Goal: Transaction & Acquisition: Book appointment/travel/reservation

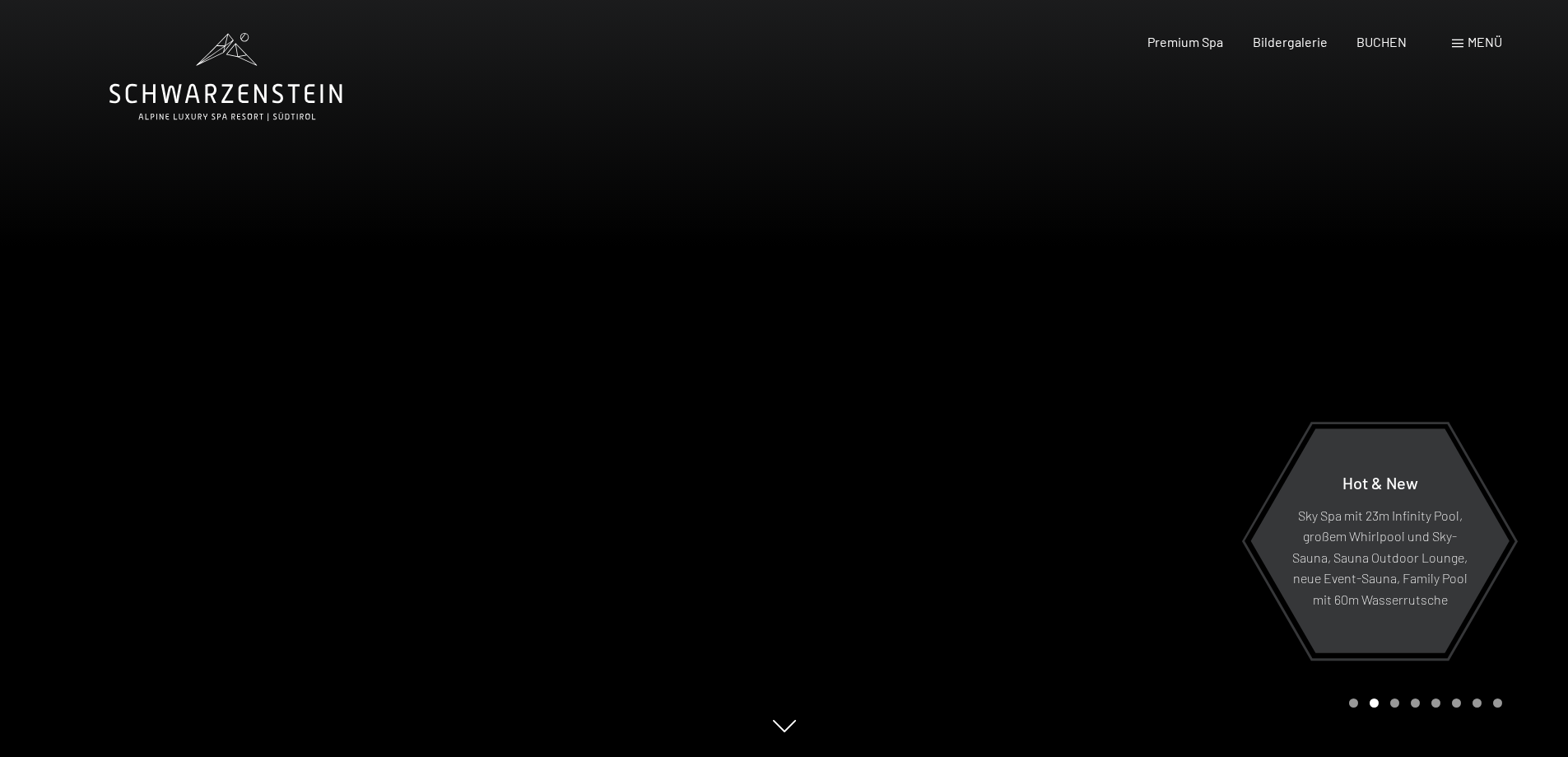
click at [1488, 42] on span "Menü" at bounding box center [1485, 41] width 34 height 15
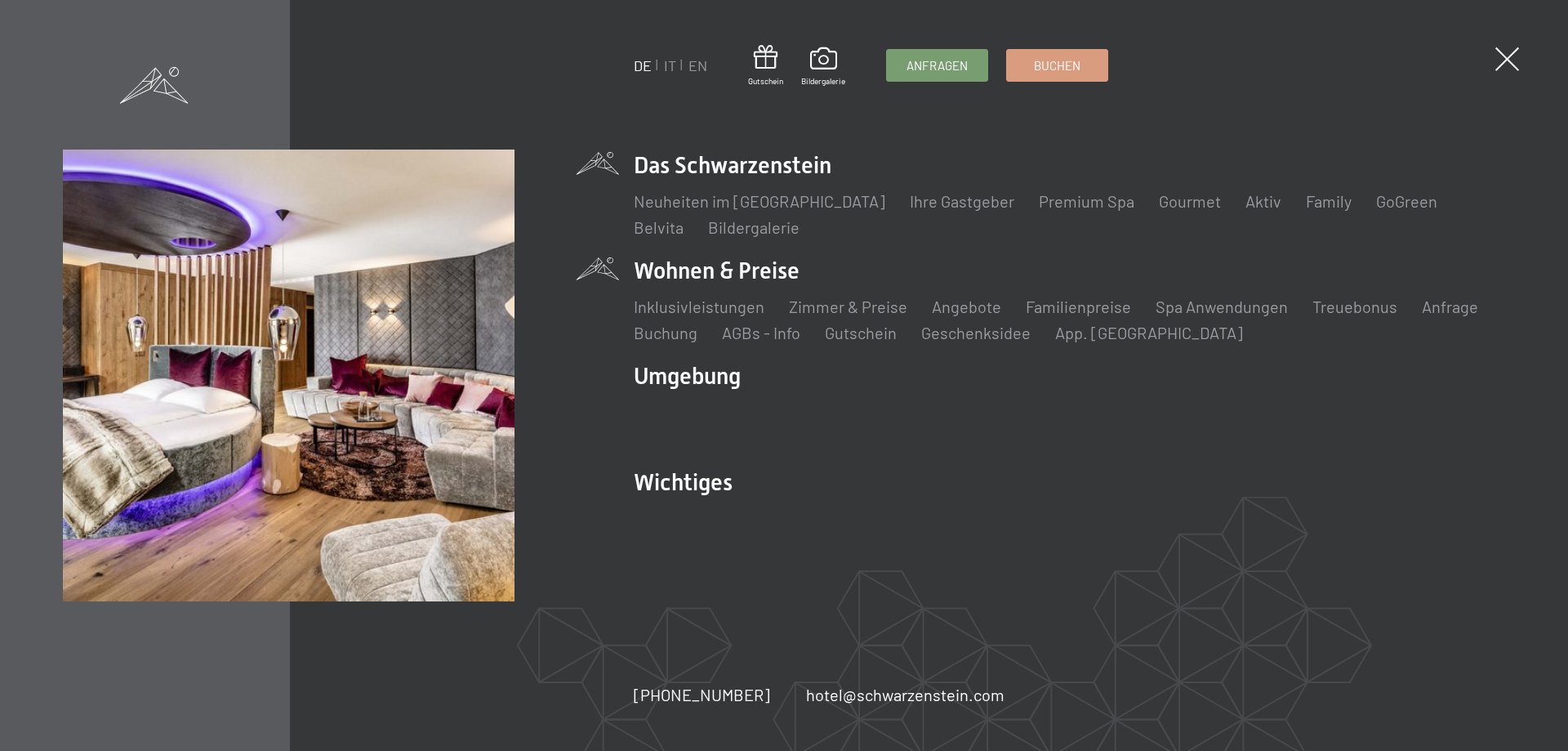
click at [761, 277] on li "Wohnen & Preise Inklusivleistungen [PERSON_NAME] & Preise Liste Angebote Liste …" at bounding box center [1068, 299] width 871 height 89
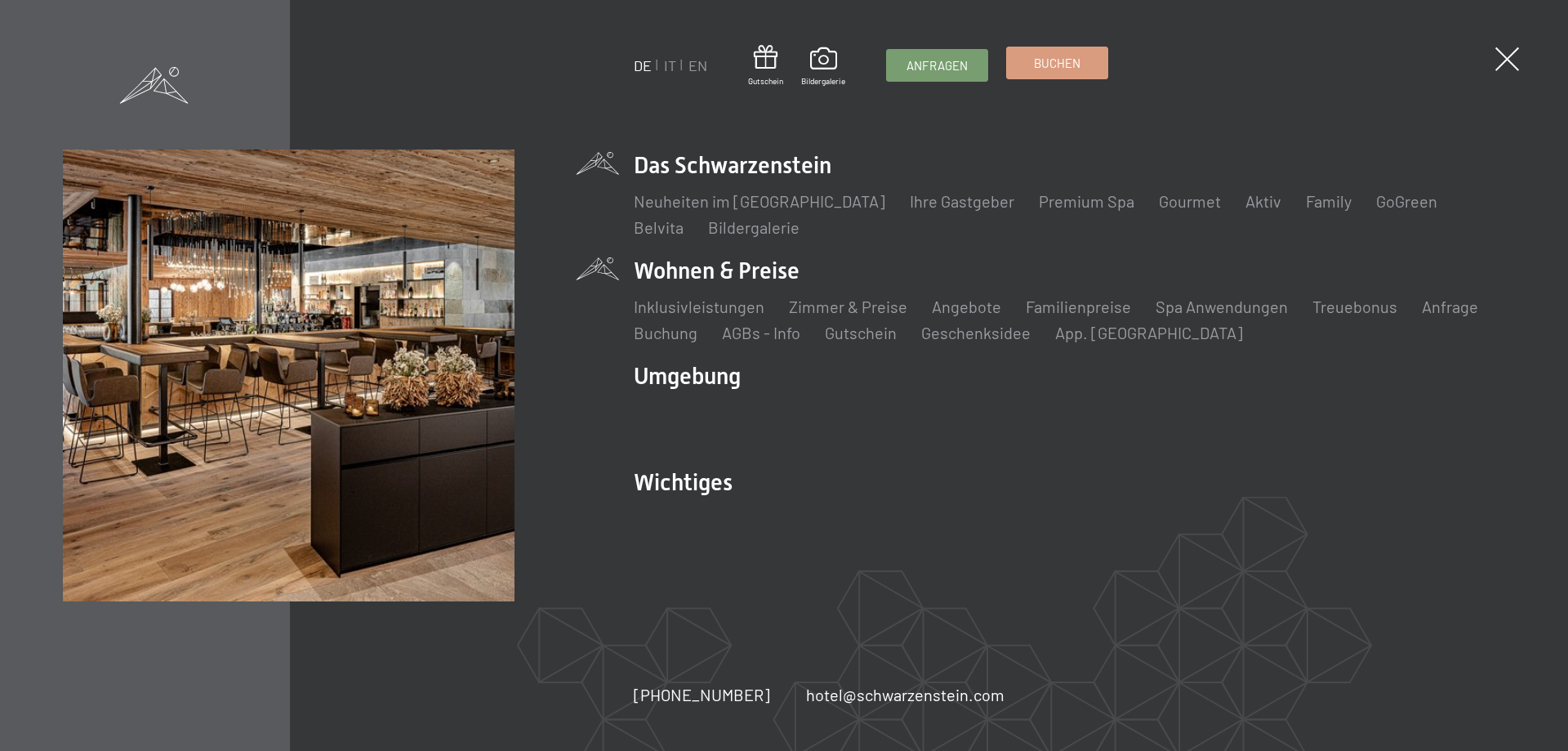
click at [1035, 68] on span "Buchen" at bounding box center [1058, 63] width 47 height 17
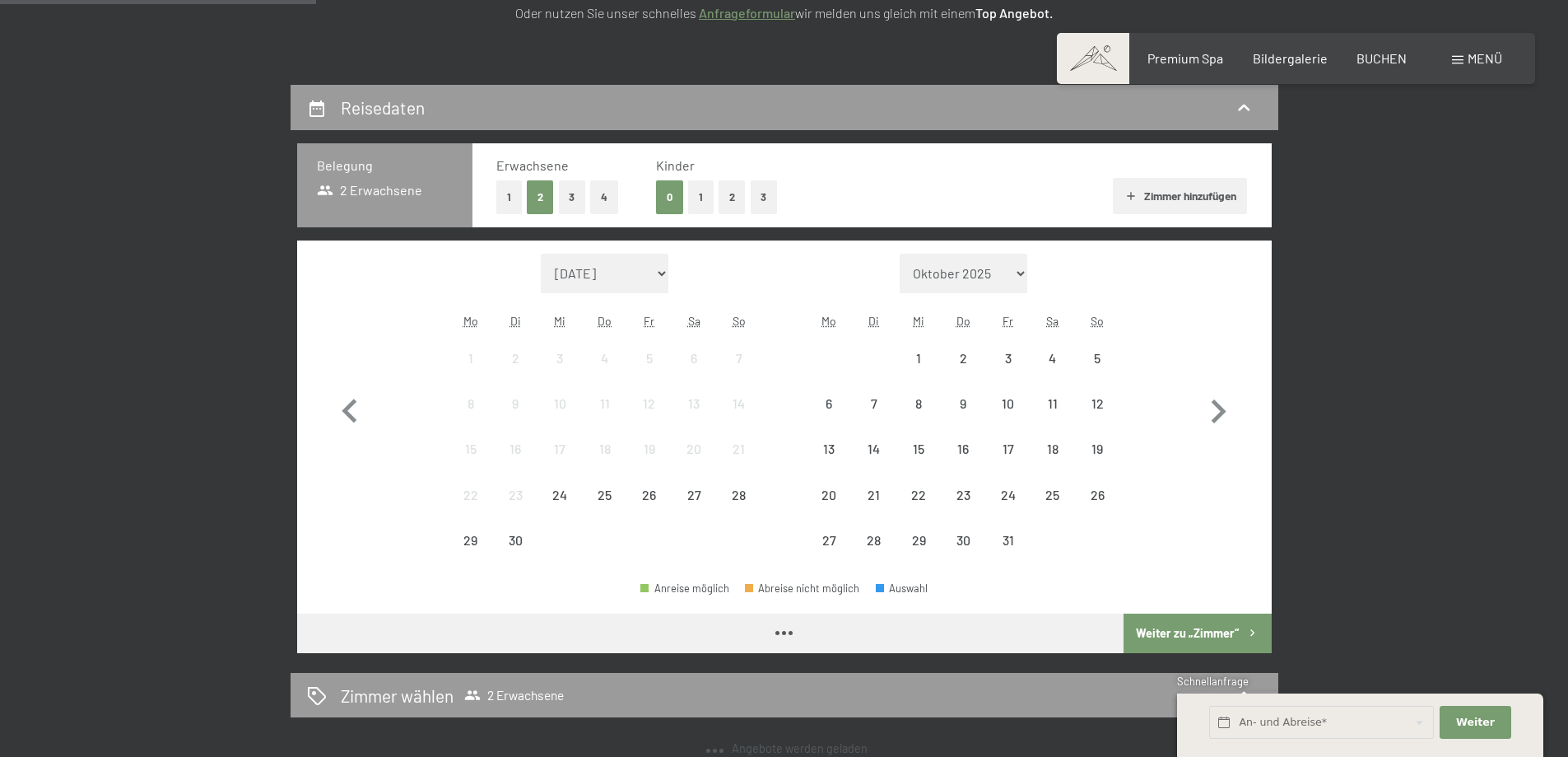
scroll to position [329, 0]
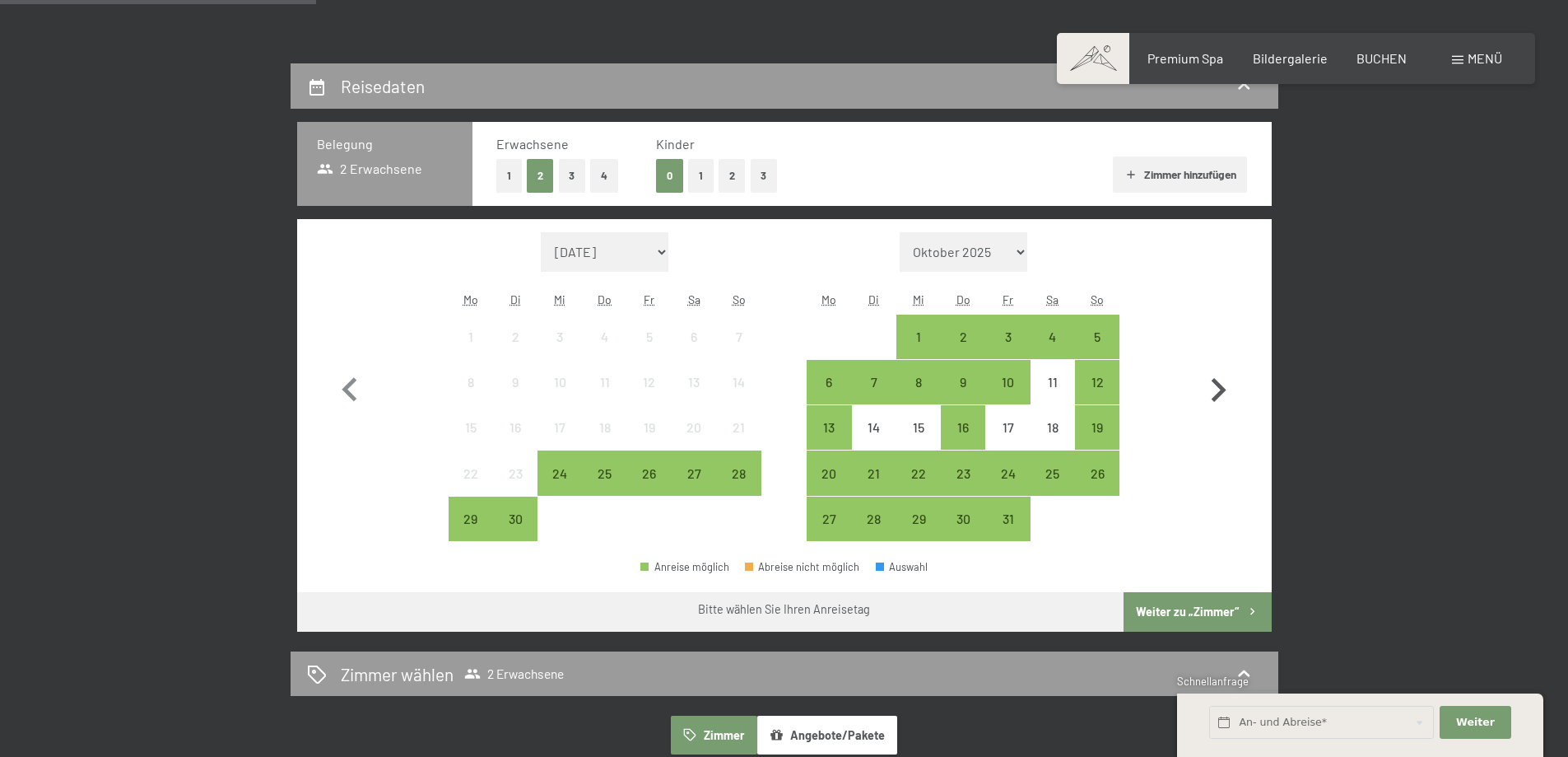
click at [1223, 386] on icon "button" at bounding box center [1218, 390] width 48 height 48
select select "2025-10-01"
select select "2025-11-01"
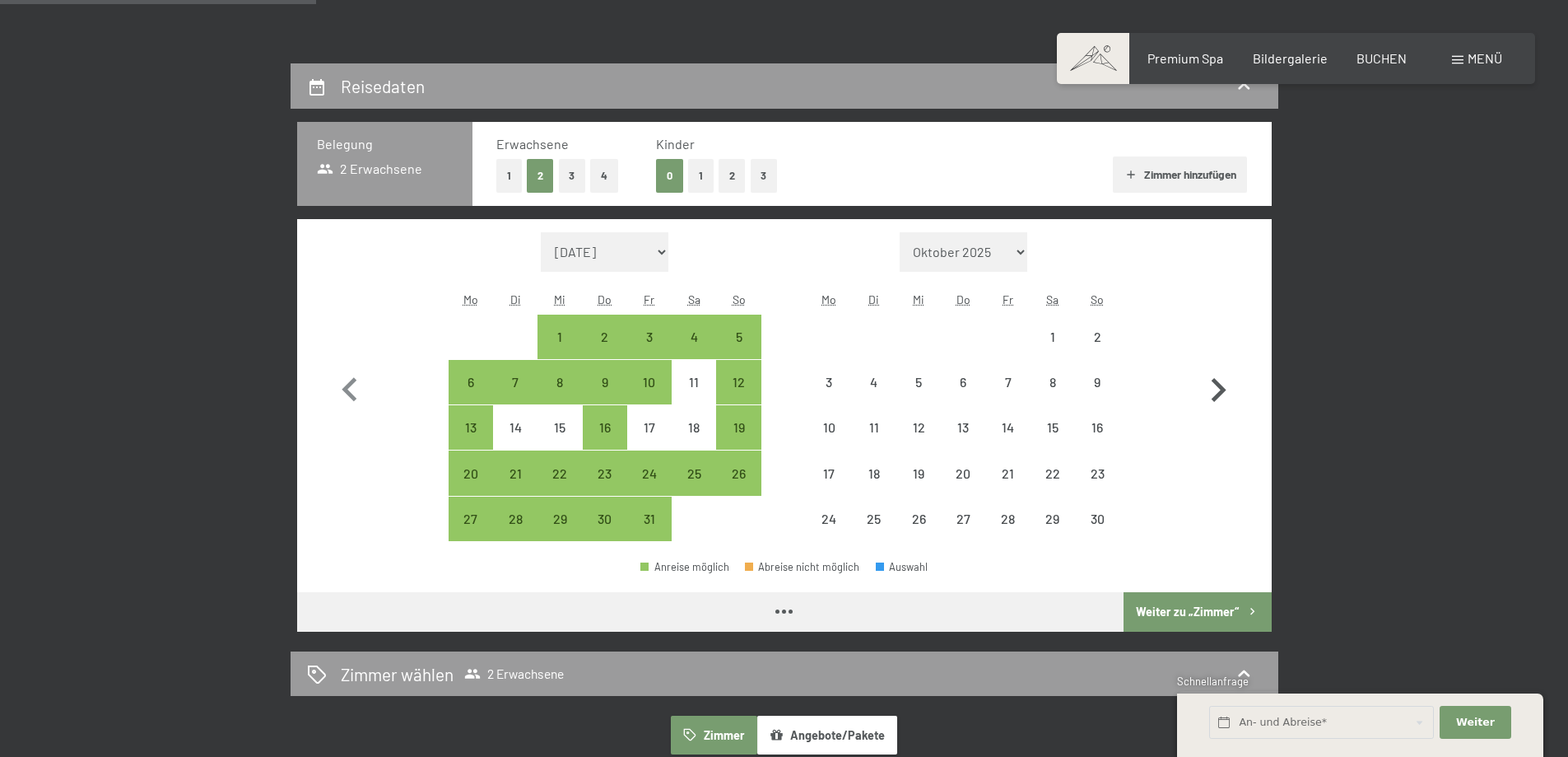
click at [1223, 386] on icon "button" at bounding box center [1218, 390] width 48 height 48
select select "2025-11-01"
select select "2025-12-01"
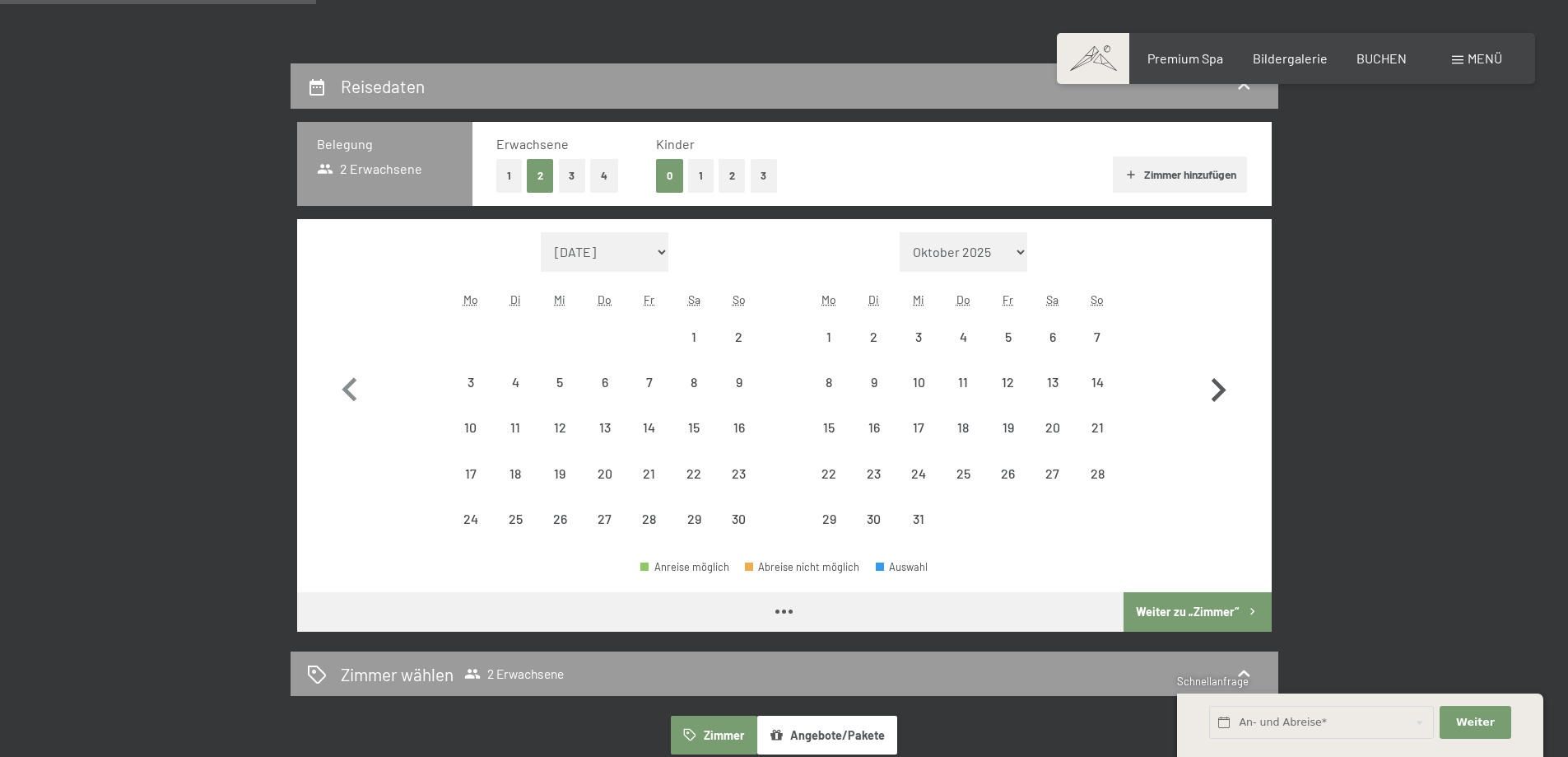
select select "2025-11-01"
select select "2025-12-01"
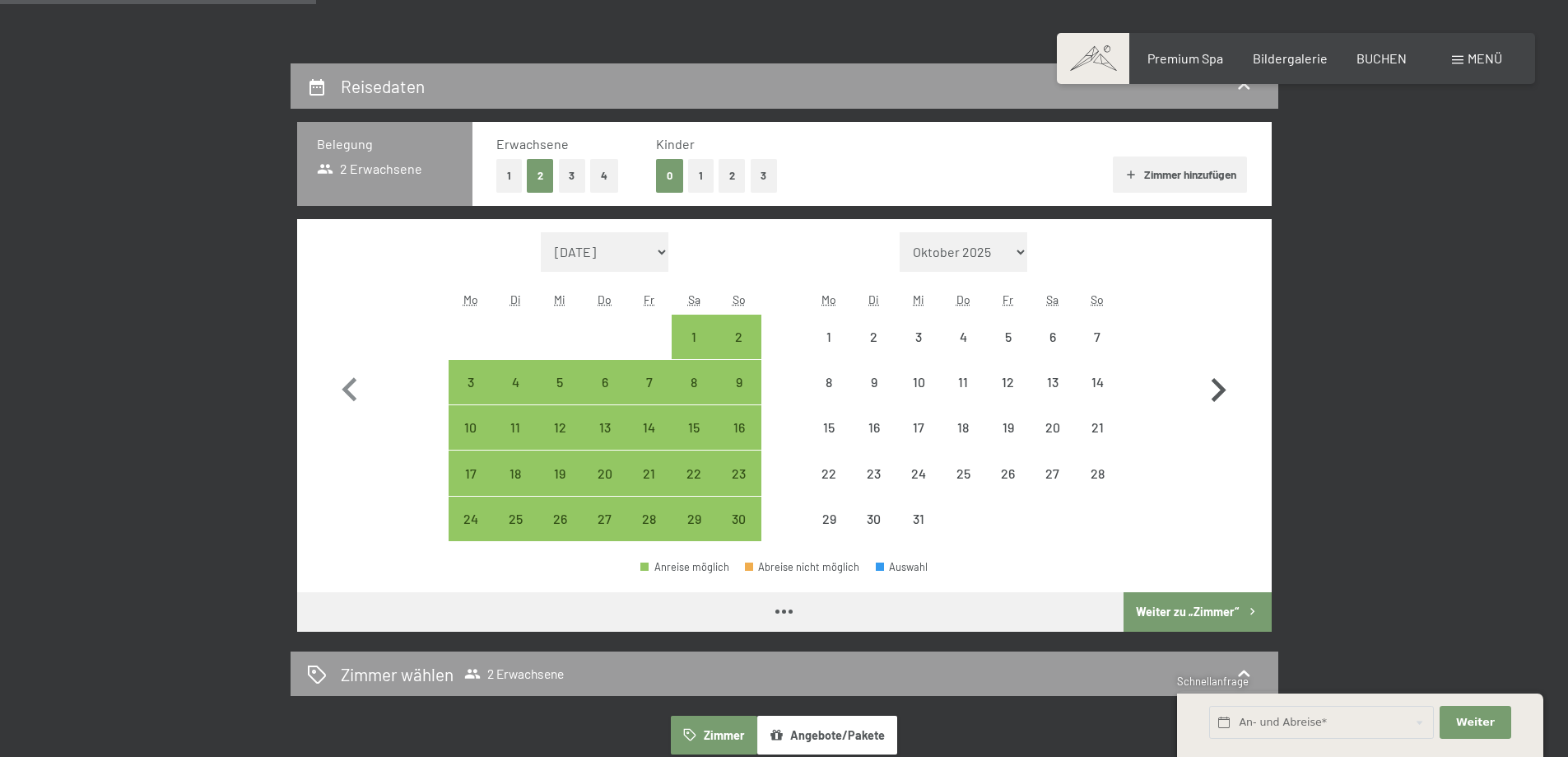
select select "2025-11-01"
select select "2025-12-01"
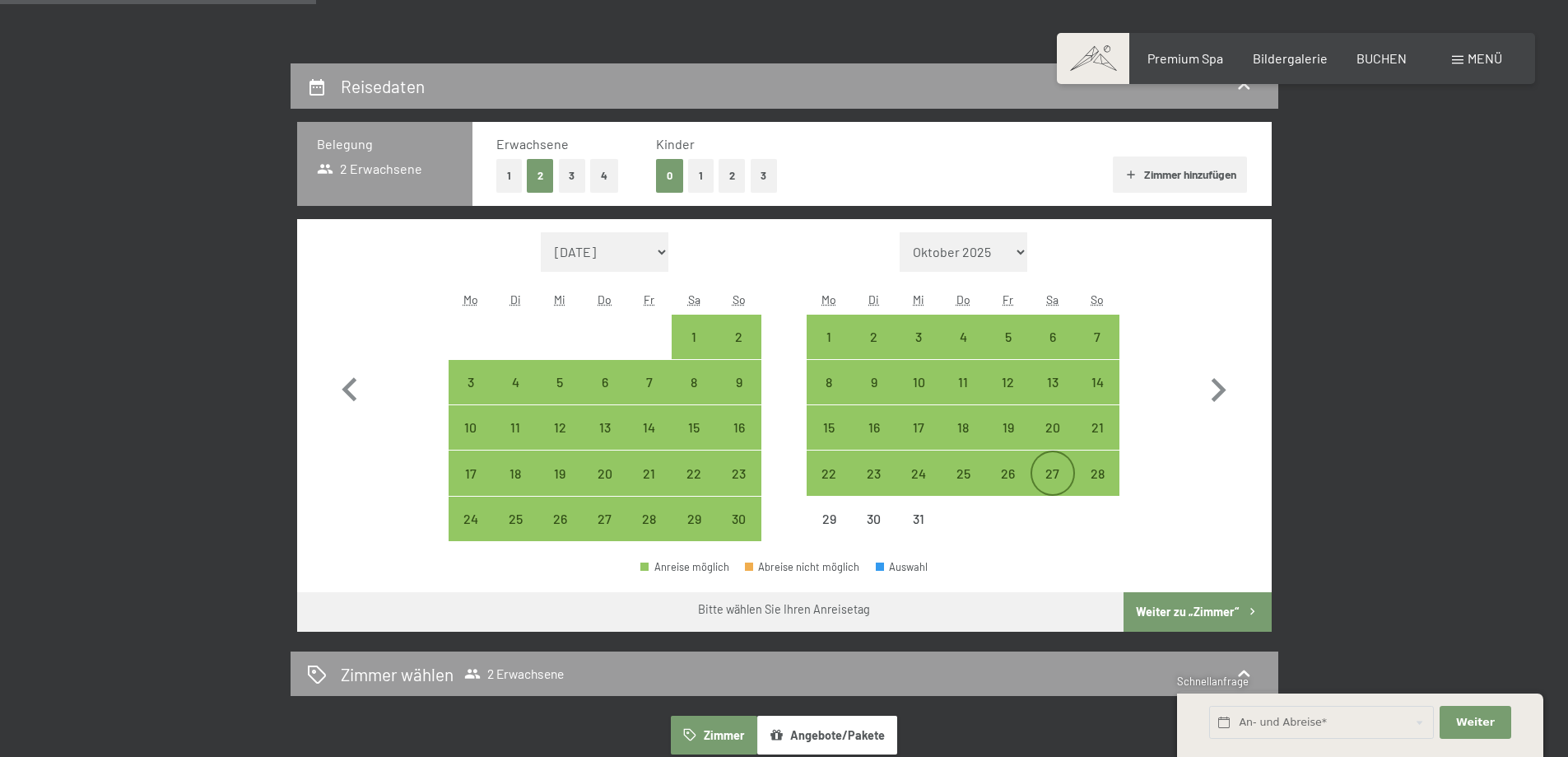
click at [1069, 468] on div "27" at bounding box center [1053, 487] width 42 height 42
select select "2025-11-01"
select select "2025-12-01"
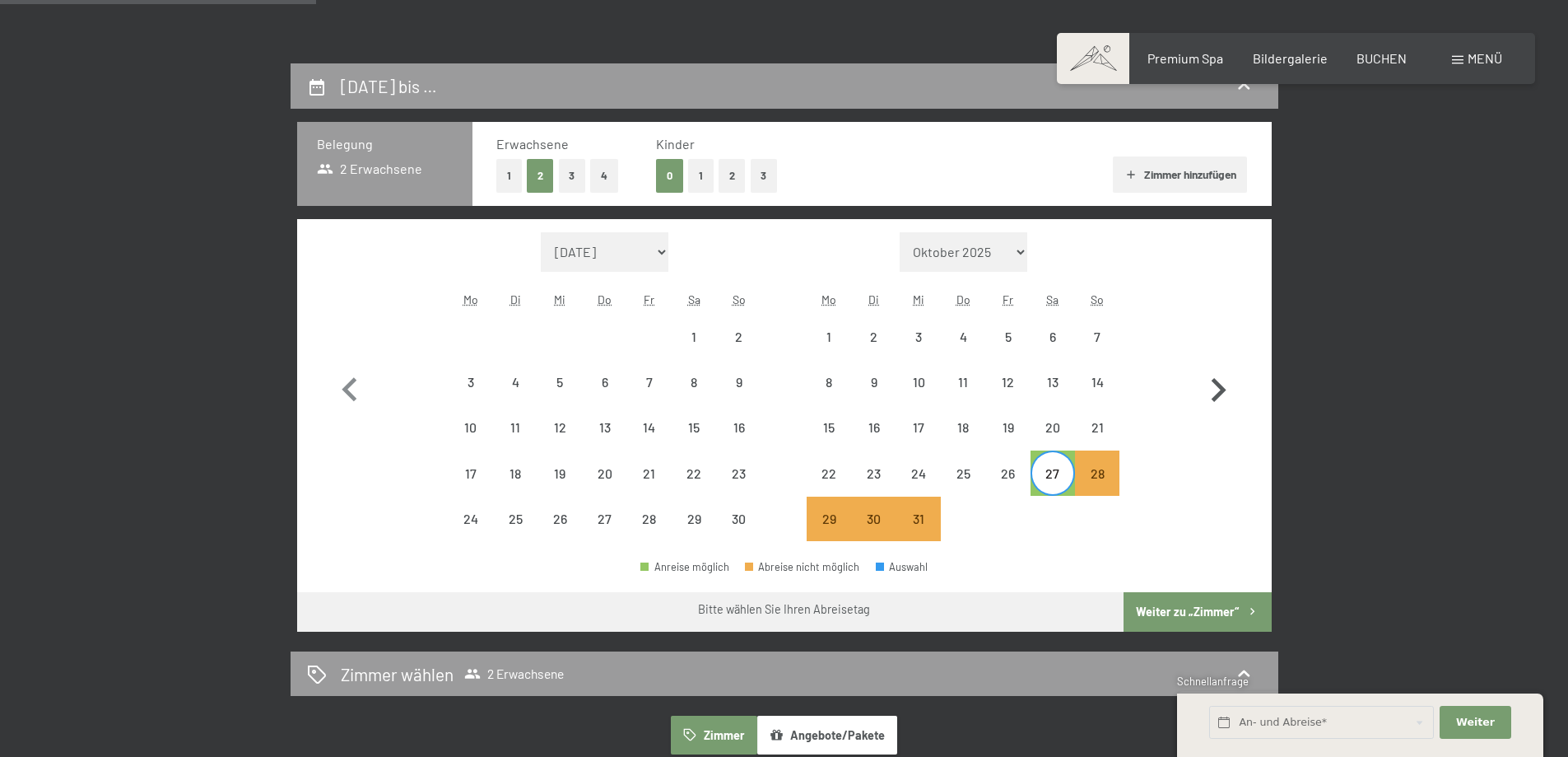
click at [1208, 395] on icon "button" at bounding box center [1218, 390] width 48 height 48
select select "2025-12-01"
select select "2026-01-01"
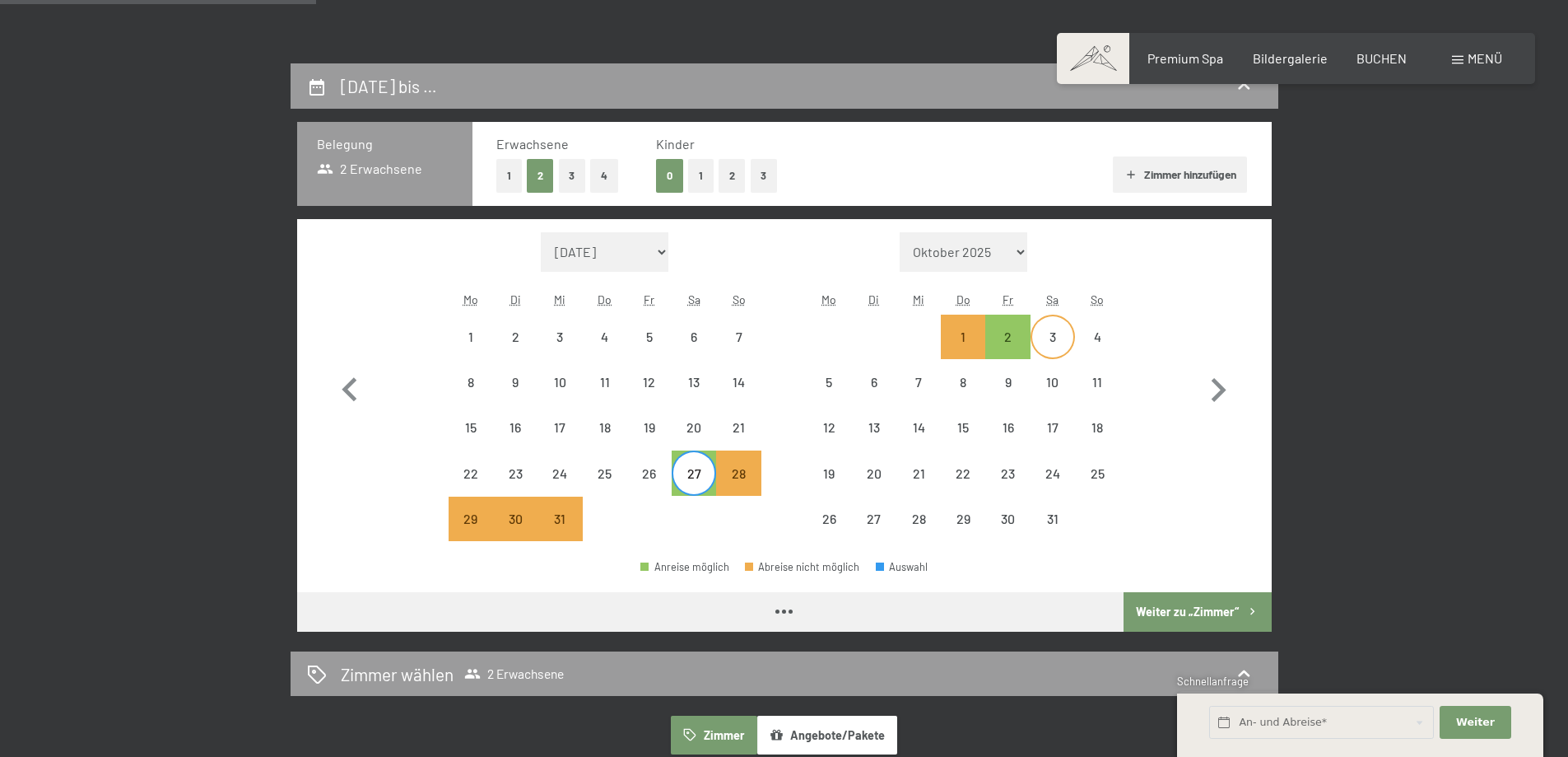
select select "2025-12-01"
select select "2026-01-01"
click at [1062, 340] on div "3" at bounding box center [1053, 351] width 42 height 42
select select "2025-12-01"
select select "2026-01-01"
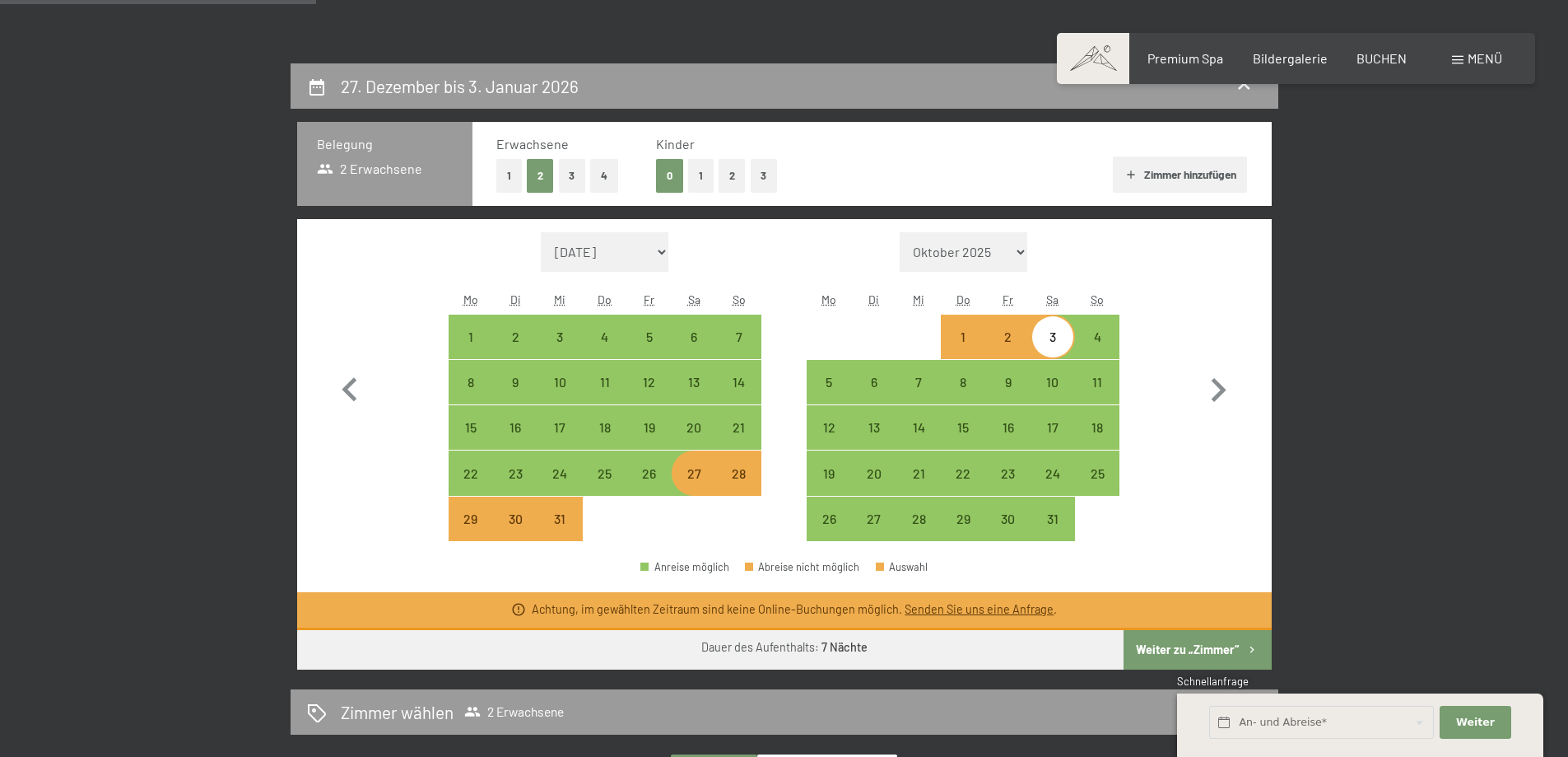
click at [696, 468] on div "27" at bounding box center [694, 487] width 42 height 42
select select "2025-12-01"
select select "2026-01-01"
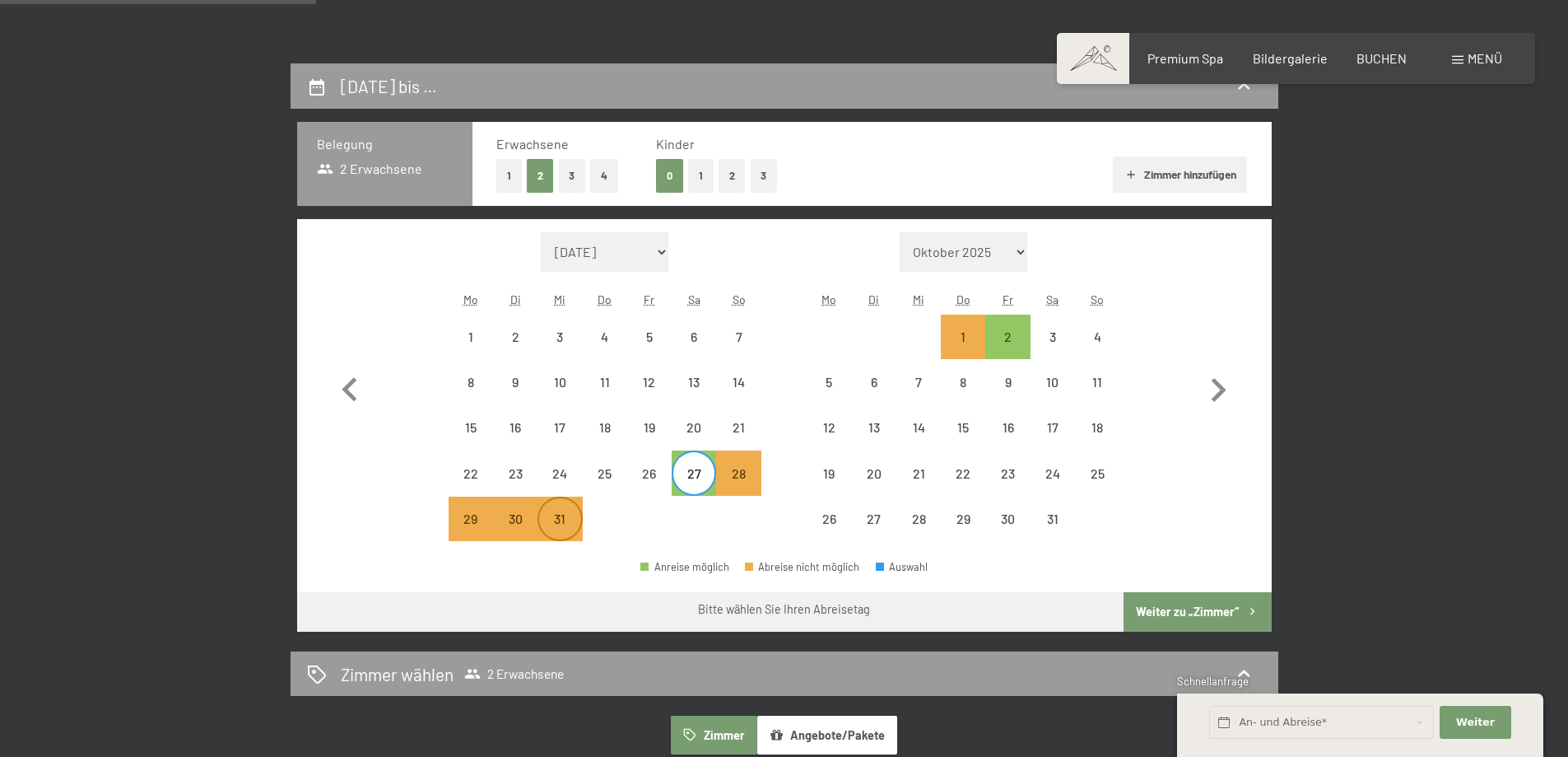
drag, startPoint x: 516, startPoint y: 519, endPoint x: 567, endPoint y: 518, distance: 51.0
click at [517, 519] on div "30" at bounding box center [515, 533] width 42 height 42
select select "2025-12-01"
select select "2026-01-01"
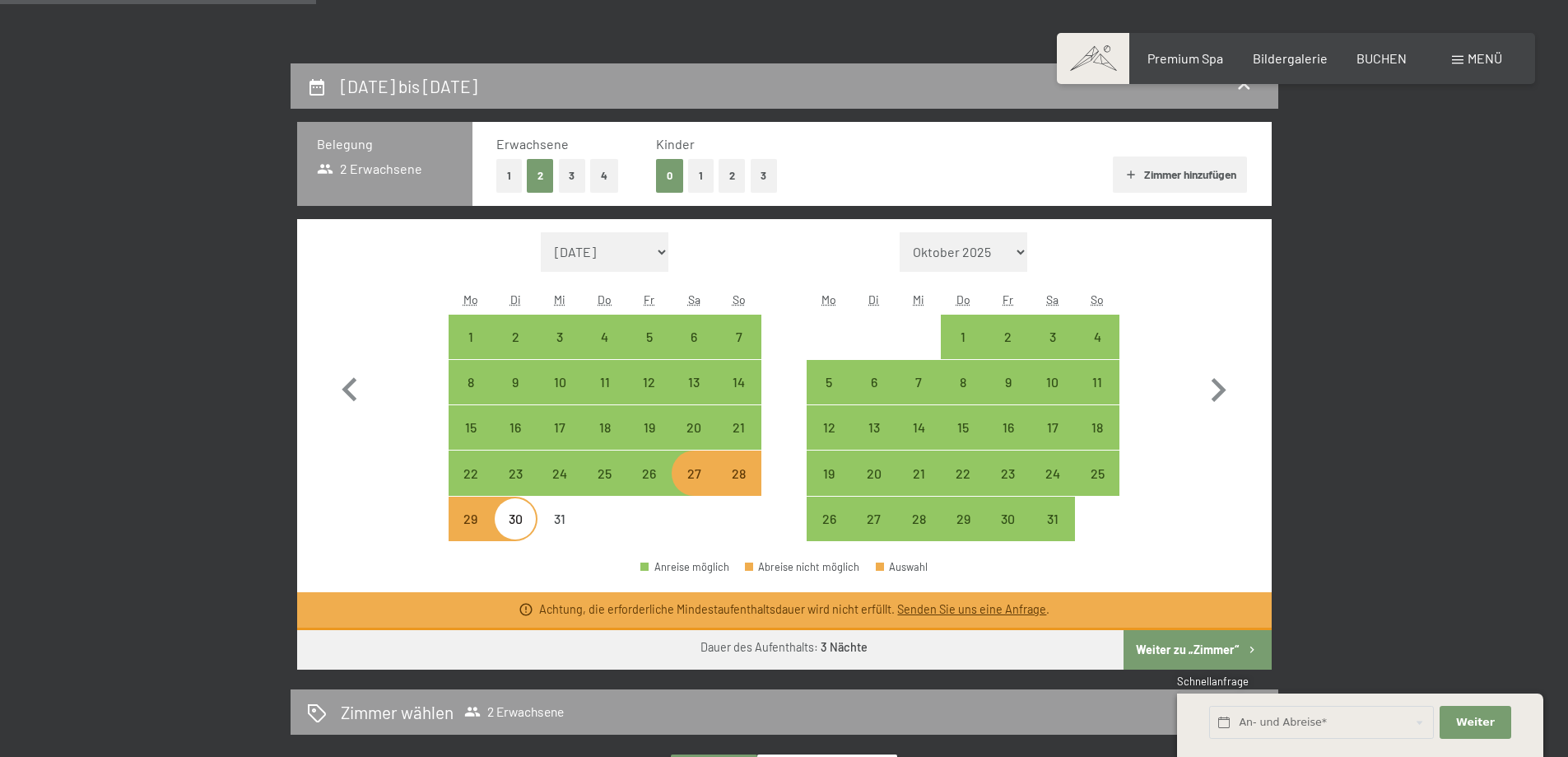
click at [695, 474] on div "27" at bounding box center [694, 487] width 42 height 42
select select "2025-12-01"
select select "2026-01-01"
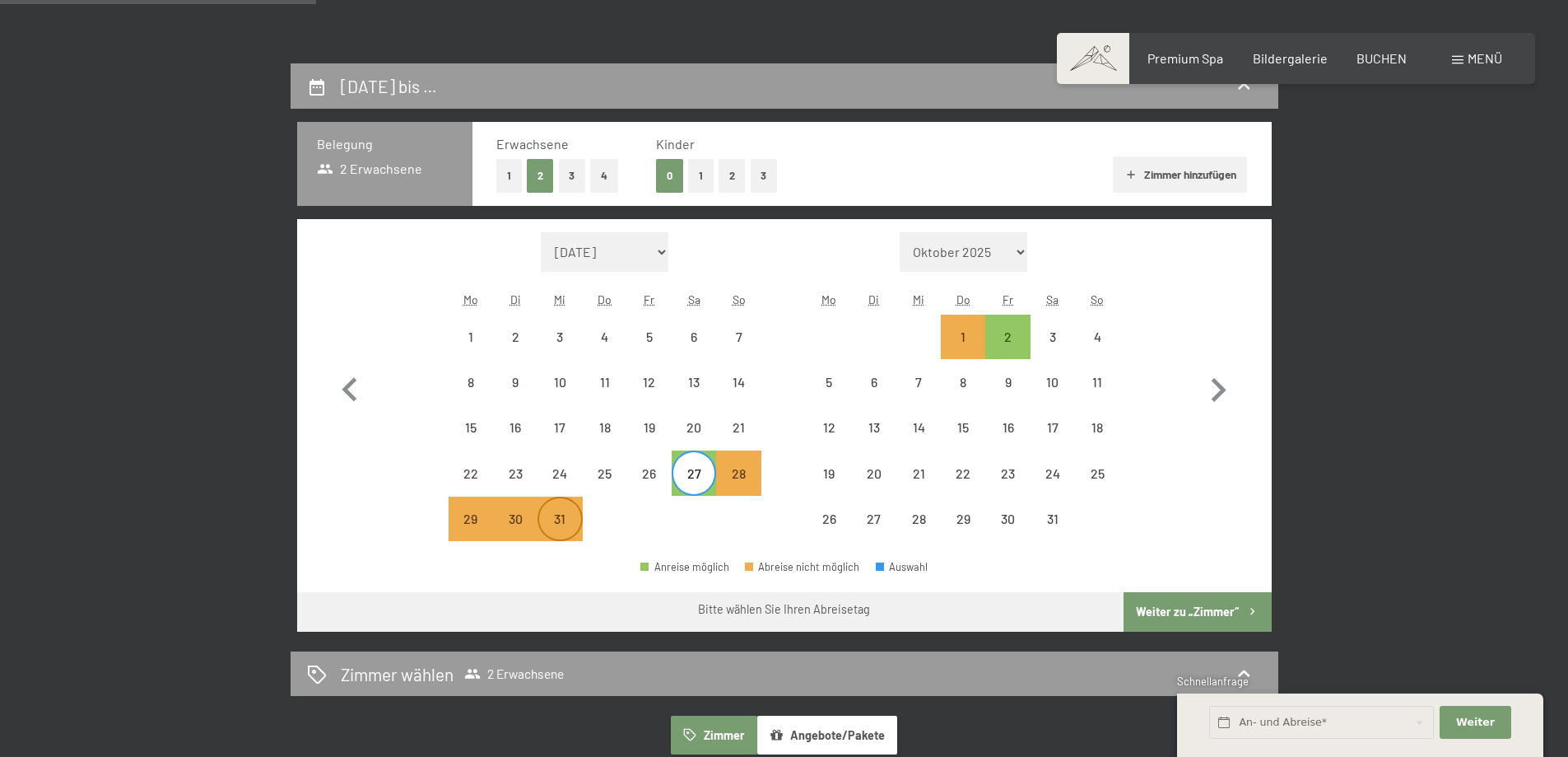
click at [574, 513] on div "31" at bounding box center [560, 533] width 42 height 42
select select "2025-12-01"
select select "2026-01-01"
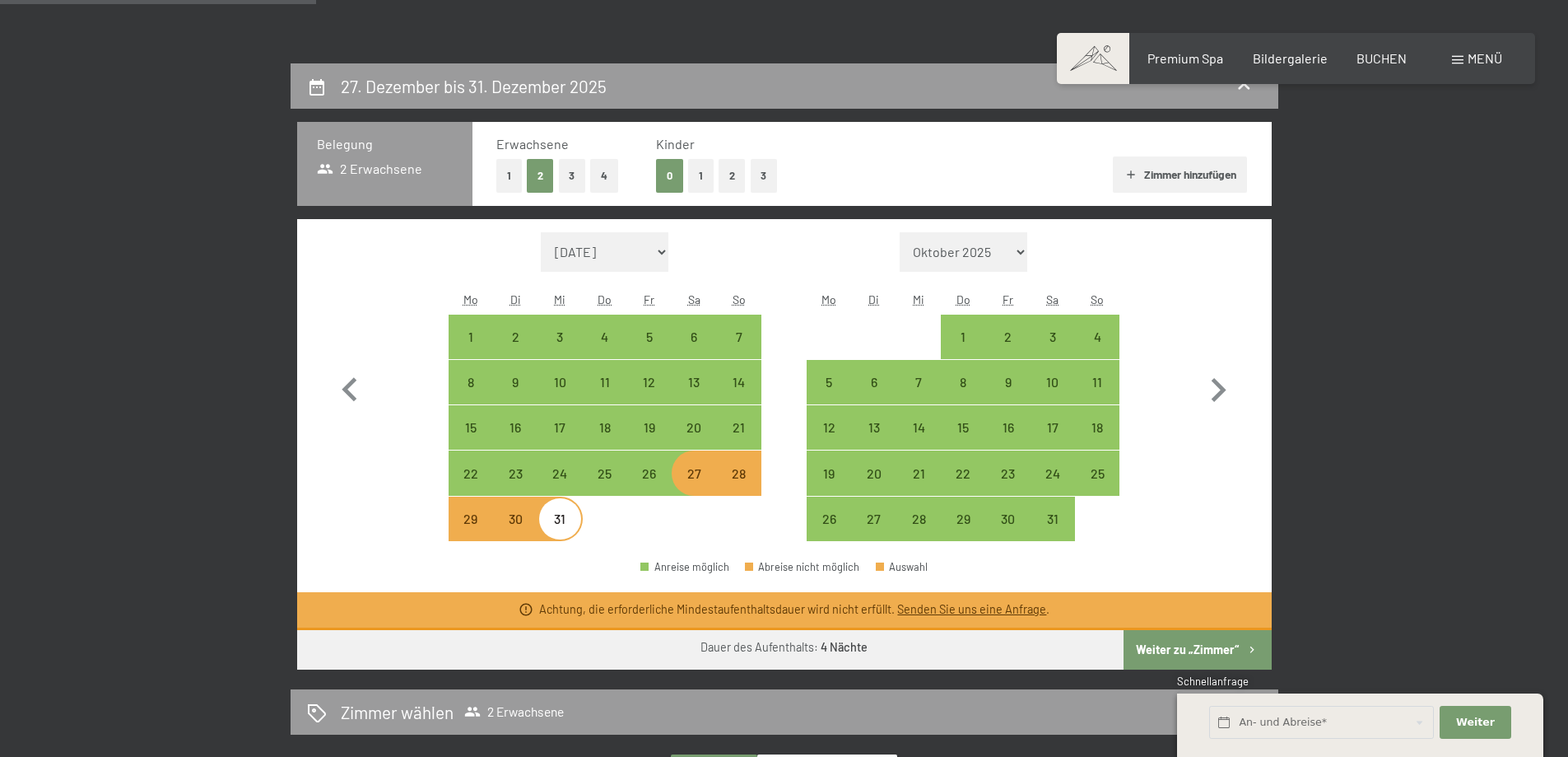
click at [1445, 345] on div "27. Dezember bis 31. Dezember 2025 Belegung 2 Erwachsene Erwachsene 1 2 3 4 Kin…" at bounding box center [784, 578] width 1568 height 1029
click at [999, 337] on div "2" at bounding box center [1008, 351] width 42 height 42
select select "2025-12-01"
select select "2026-01-01"
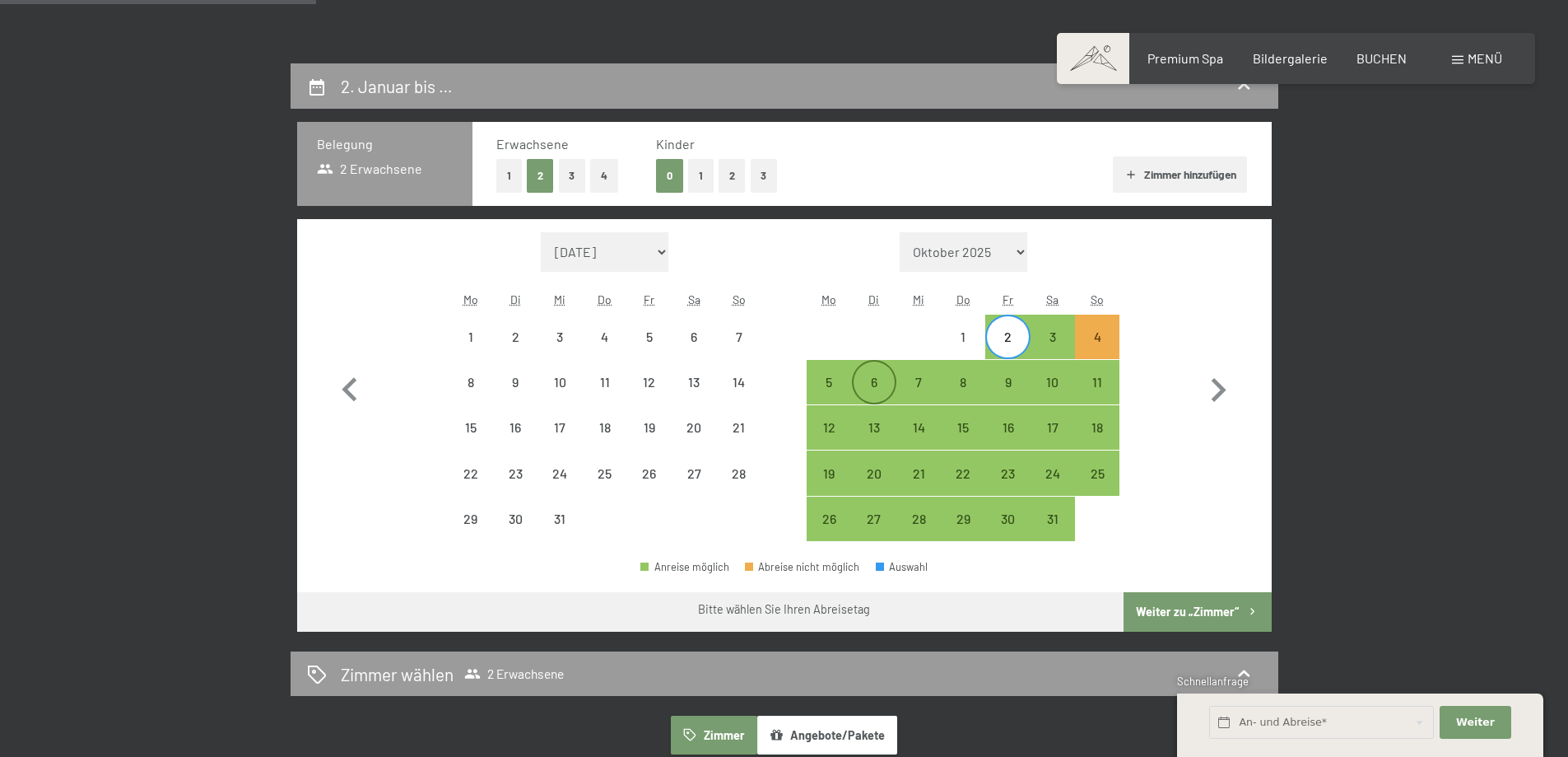
click at [875, 381] on div "6" at bounding box center [874, 396] width 42 height 42
select select "2025-12-01"
select select "2026-01-01"
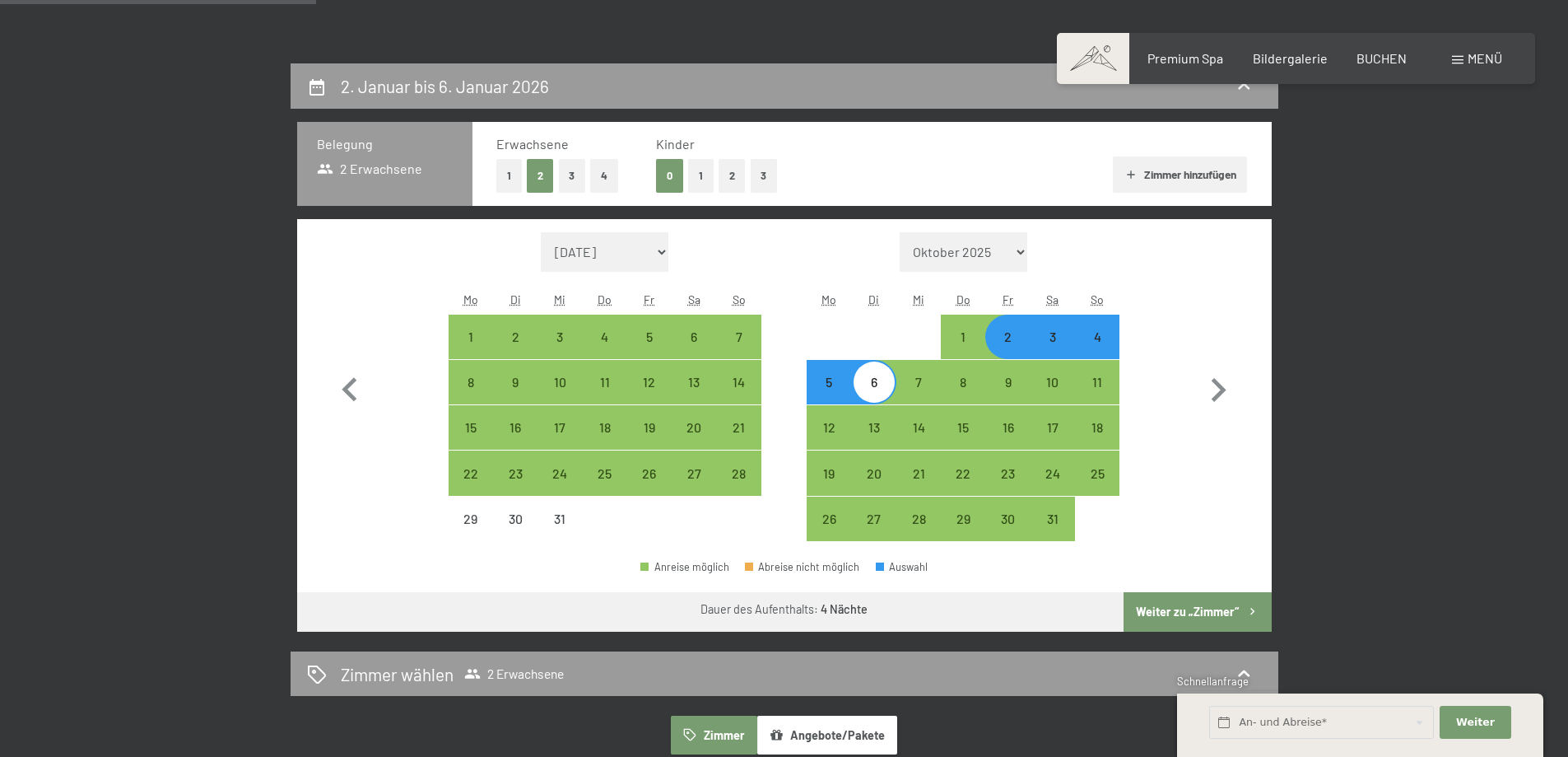
click at [1011, 335] on div "2" at bounding box center [1008, 351] width 42 height 42
select select "2025-12-01"
select select "2026-01-01"
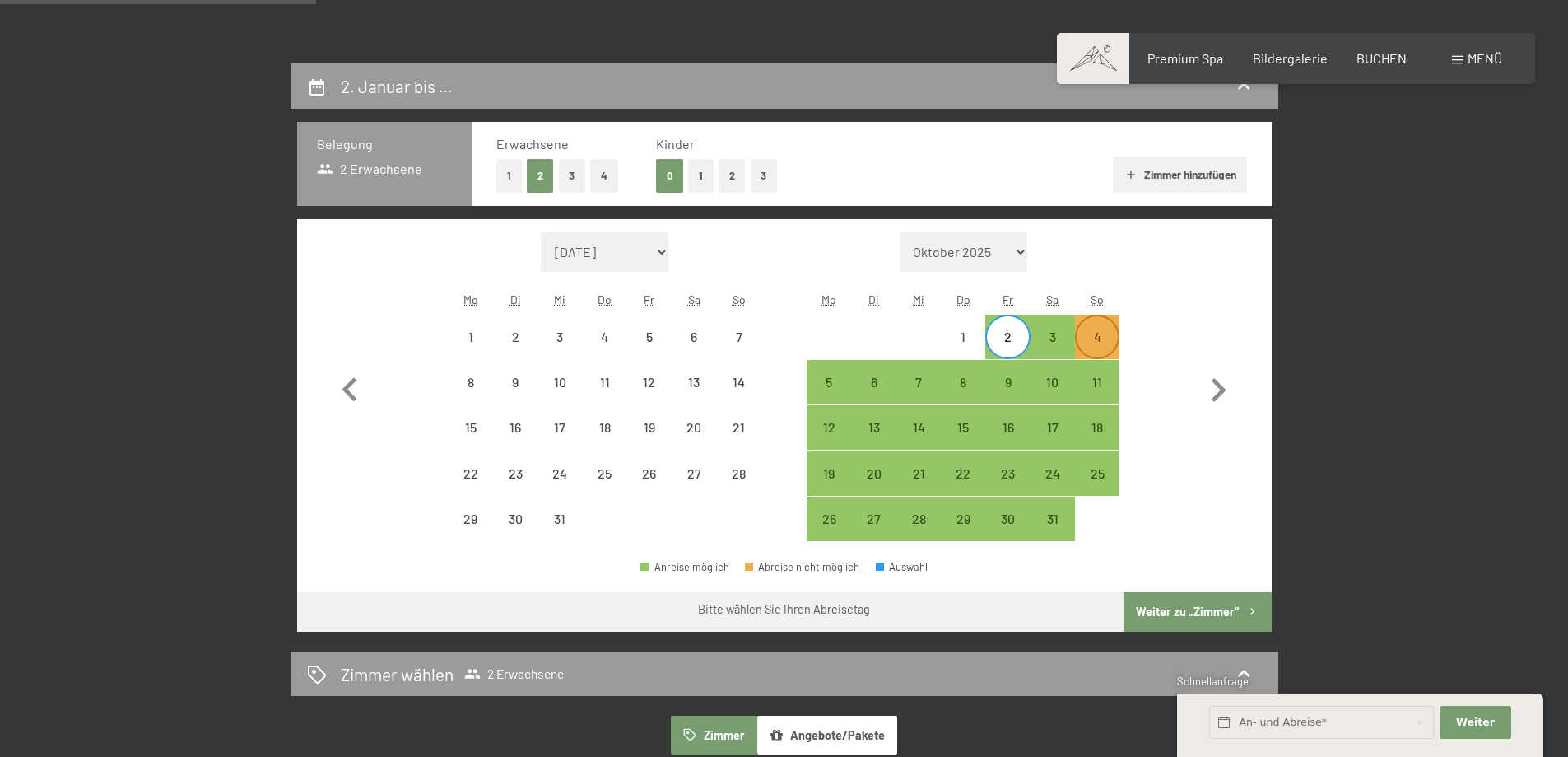
click at [1098, 335] on div "4" at bounding box center [1098, 351] width 42 height 42
select select "2025-12-01"
select select "2026-01-01"
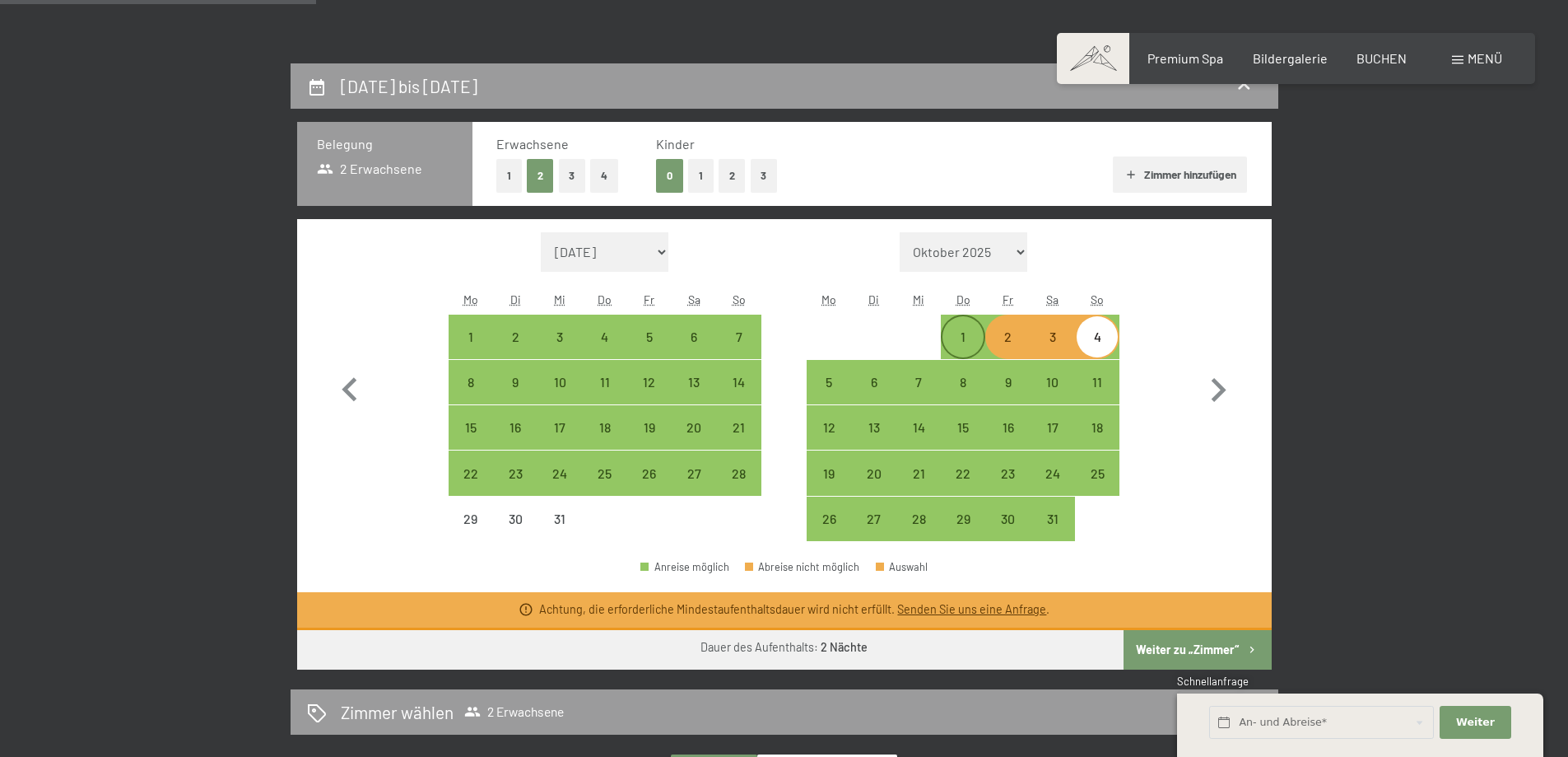
click at [959, 345] on div "1" at bounding box center [963, 351] width 42 height 42
select select "2025-12-01"
select select "2026-01-01"
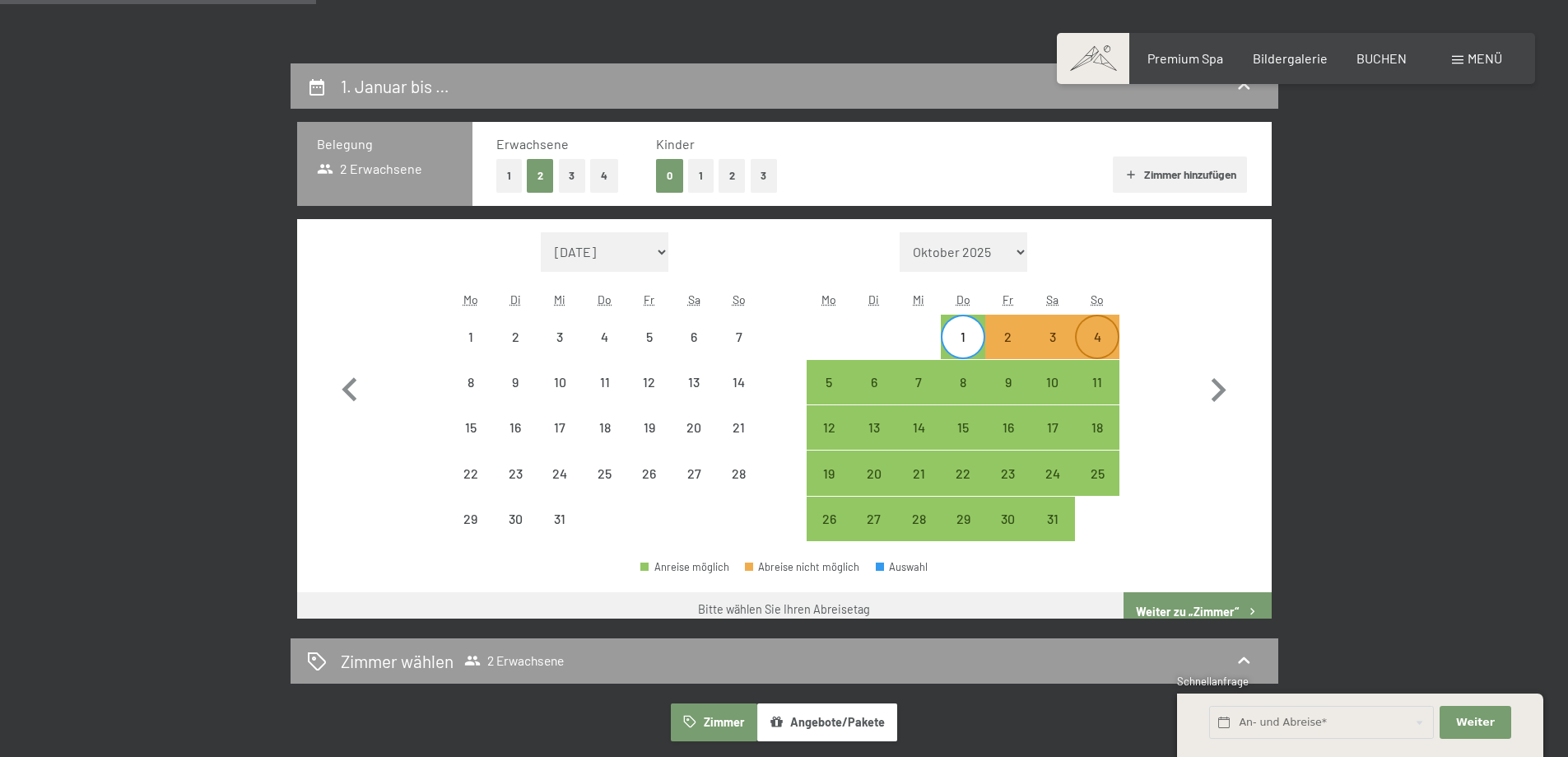
click at [1082, 335] on div "4" at bounding box center [1098, 351] width 42 height 42
select select "2025-12-01"
select select "2026-01-01"
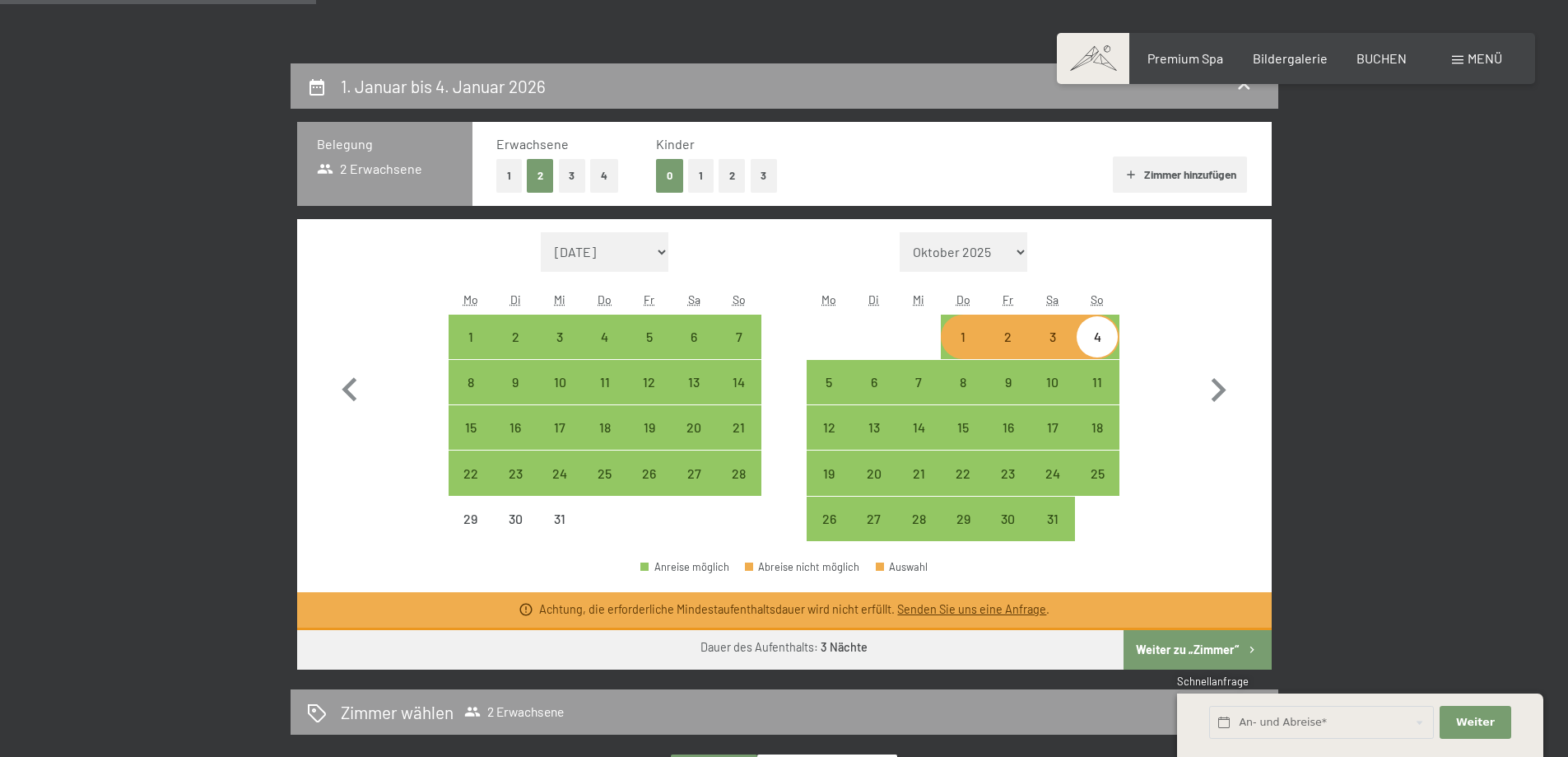
click at [994, 335] on div "2" at bounding box center [1008, 351] width 42 height 42
select select "2025-12-01"
select select "2026-01-01"
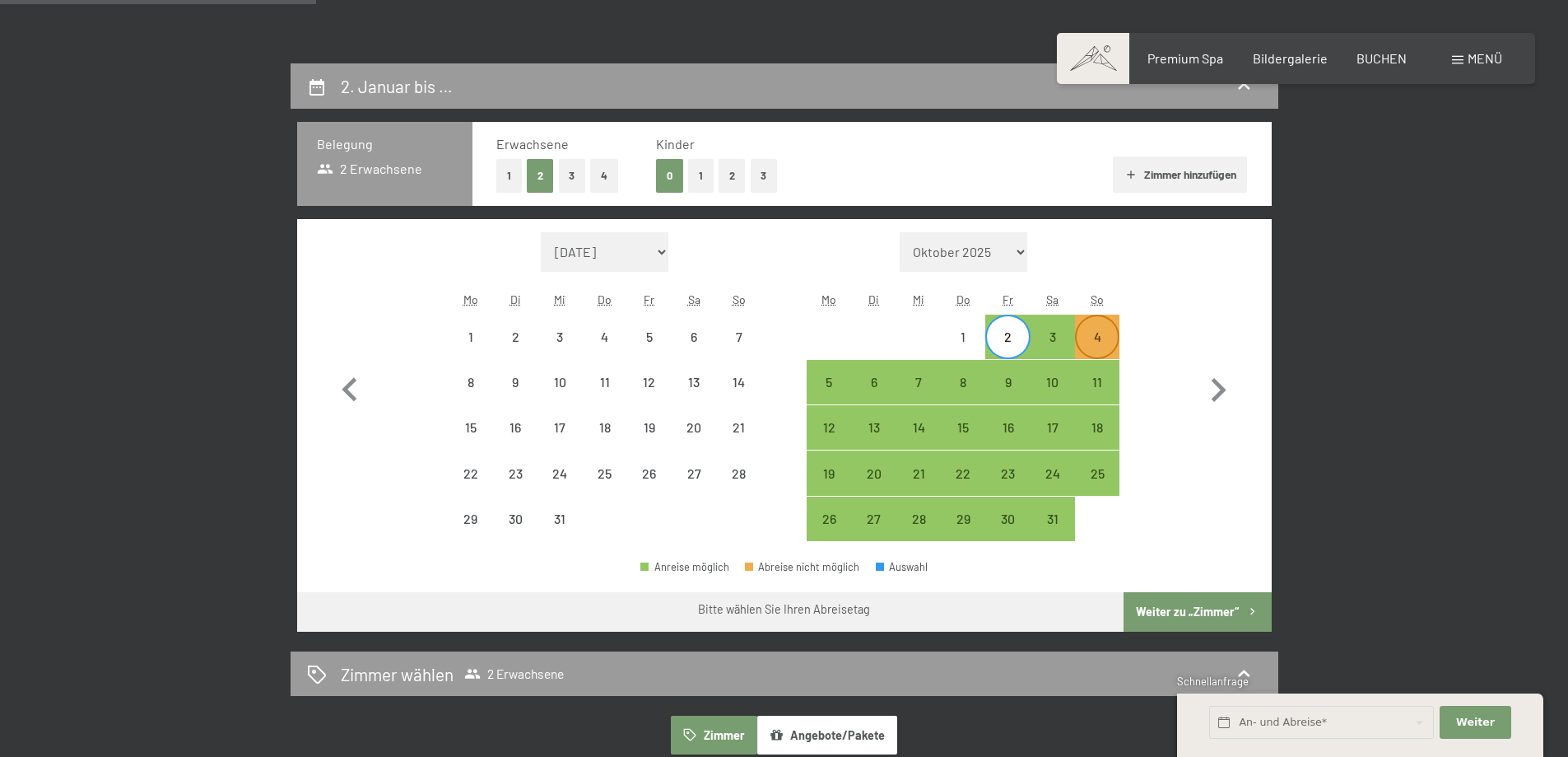
click at [1103, 345] on div "4" at bounding box center [1098, 351] width 42 height 42
select select "2025-12-01"
select select "2026-01-01"
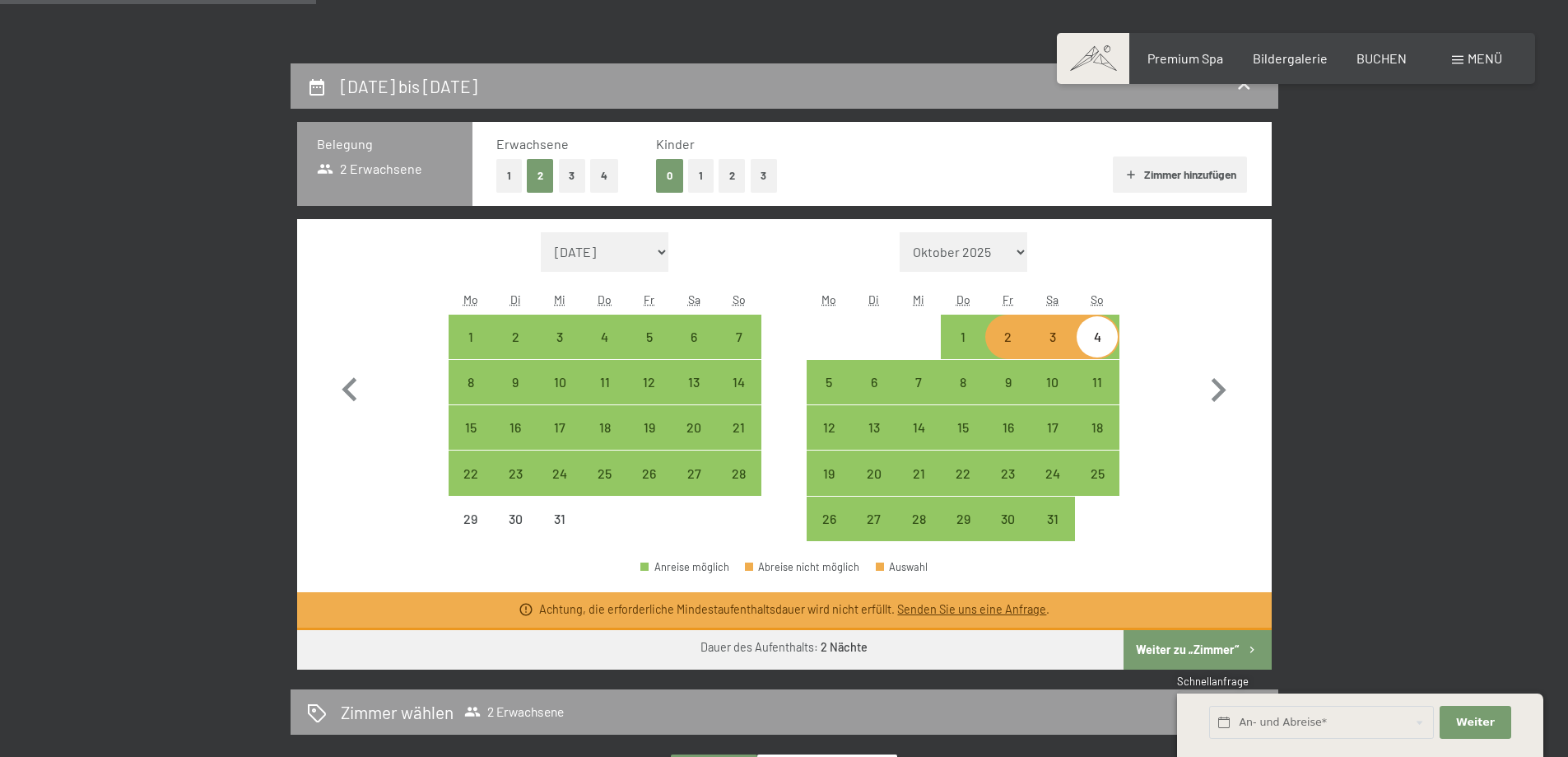
click at [1011, 345] on div "2" at bounding box center [1008, 351] width 42 height 42
select select "2025-12-01"
select select "2026-01-01"
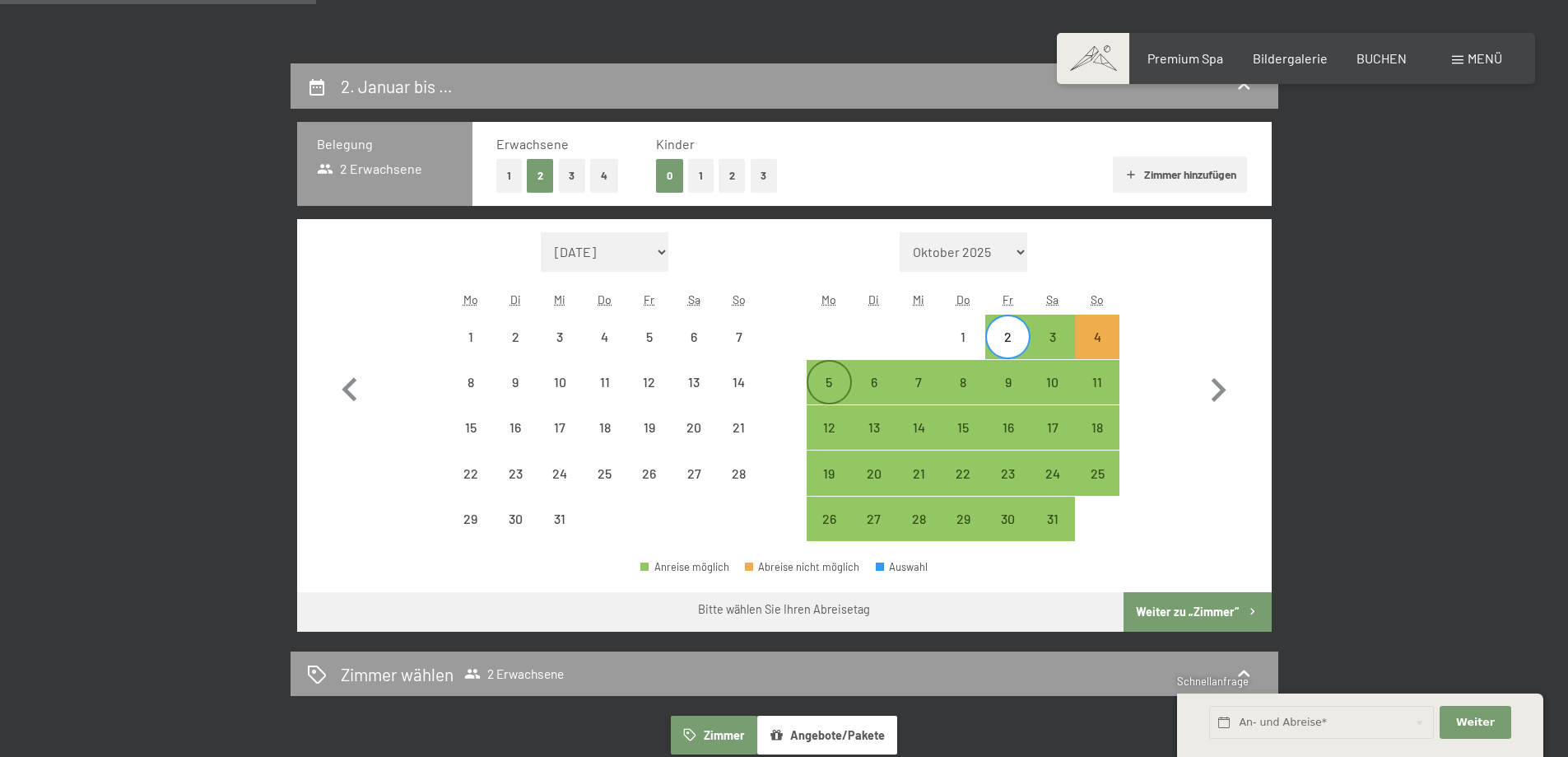
click at [815, 381] on div "5" at bounding box center [829, 396] width 42 height 42
select select "2025-12-01"
select select "2026-01-01"
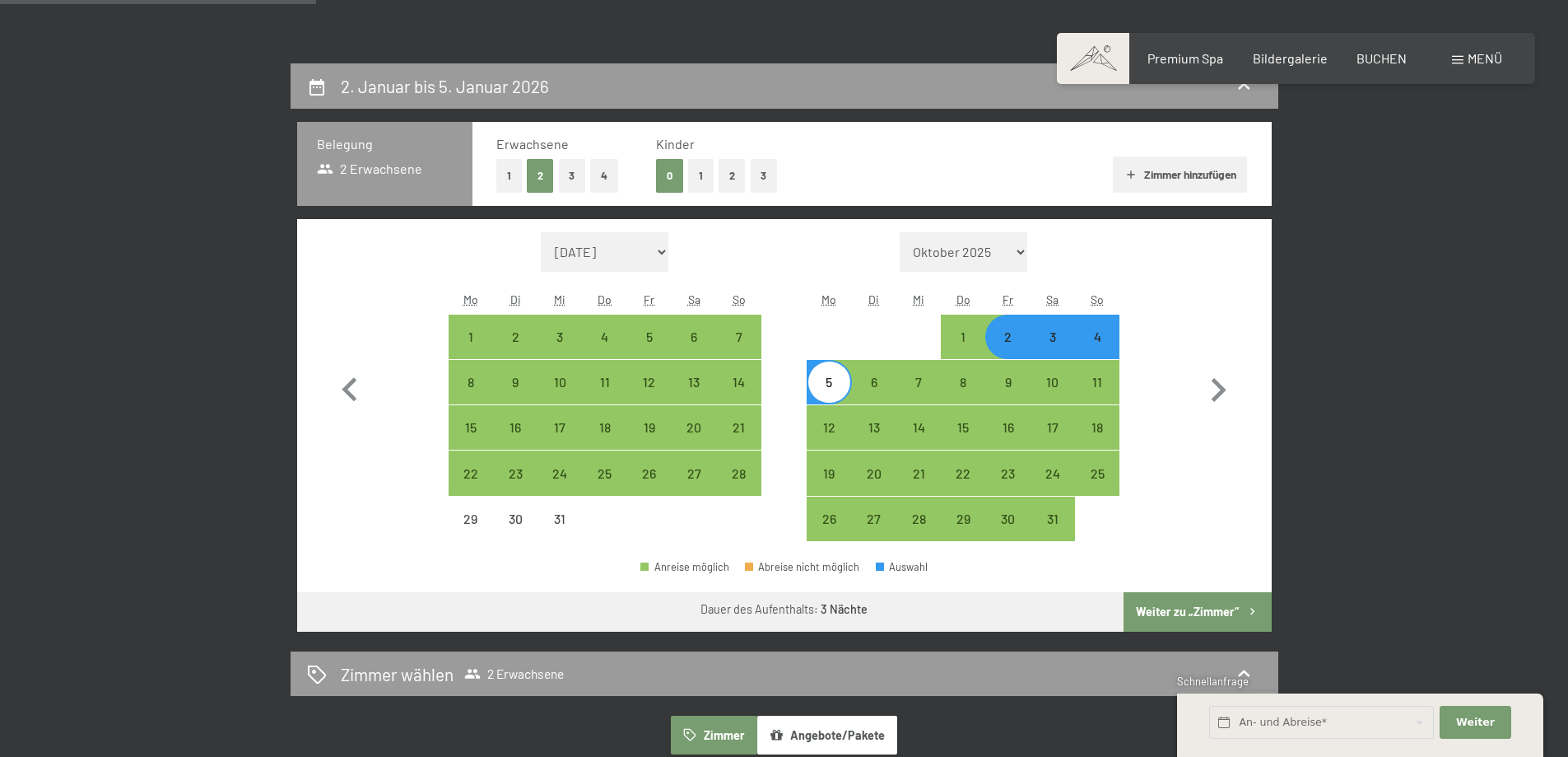
click at [1193, 610] on button "Weiter zu „Zimmer“" at bounding box center [1197, 612] width 147 height 40
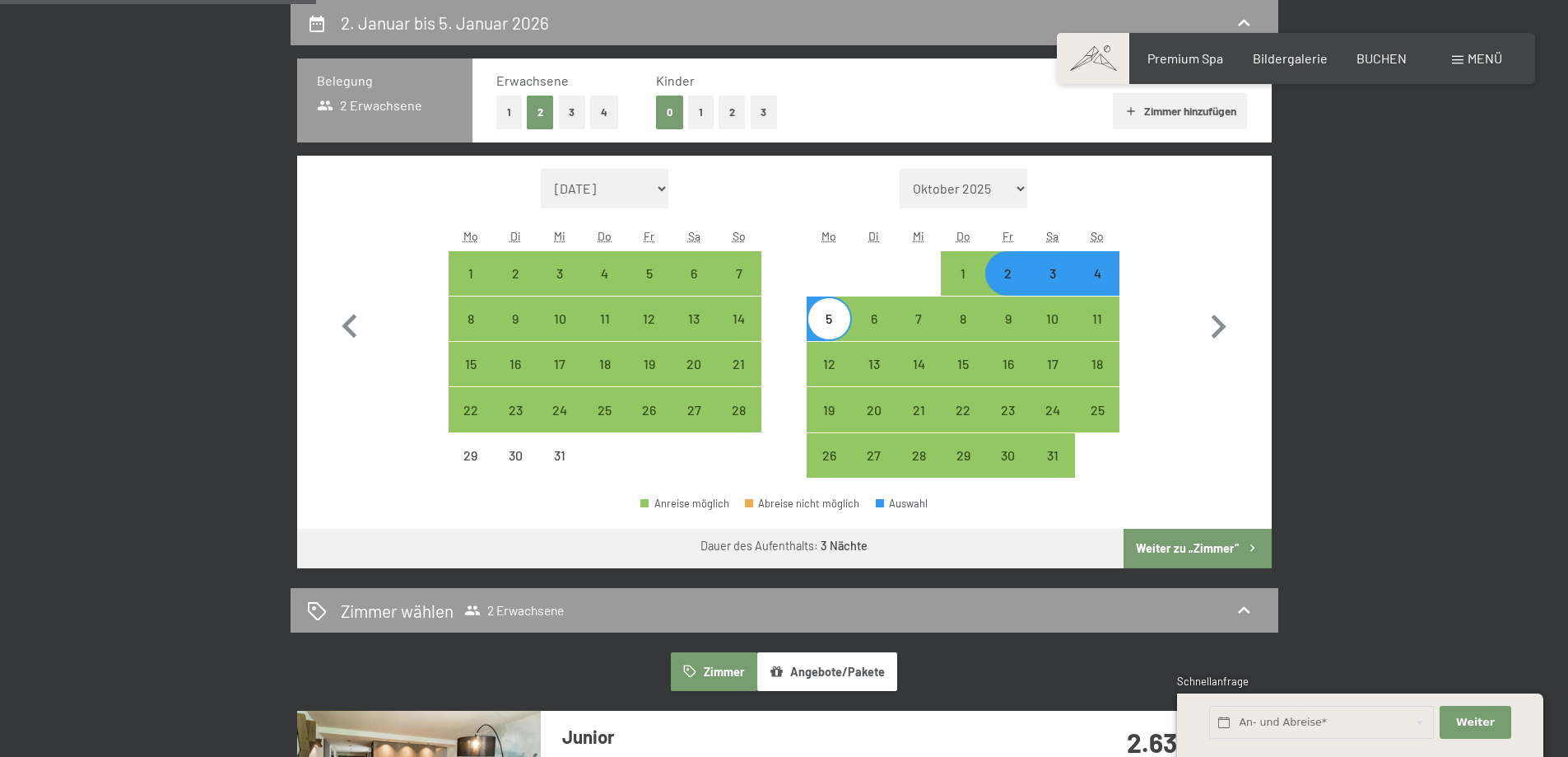
select select "2025-12-01"
select select "2026-01-01"
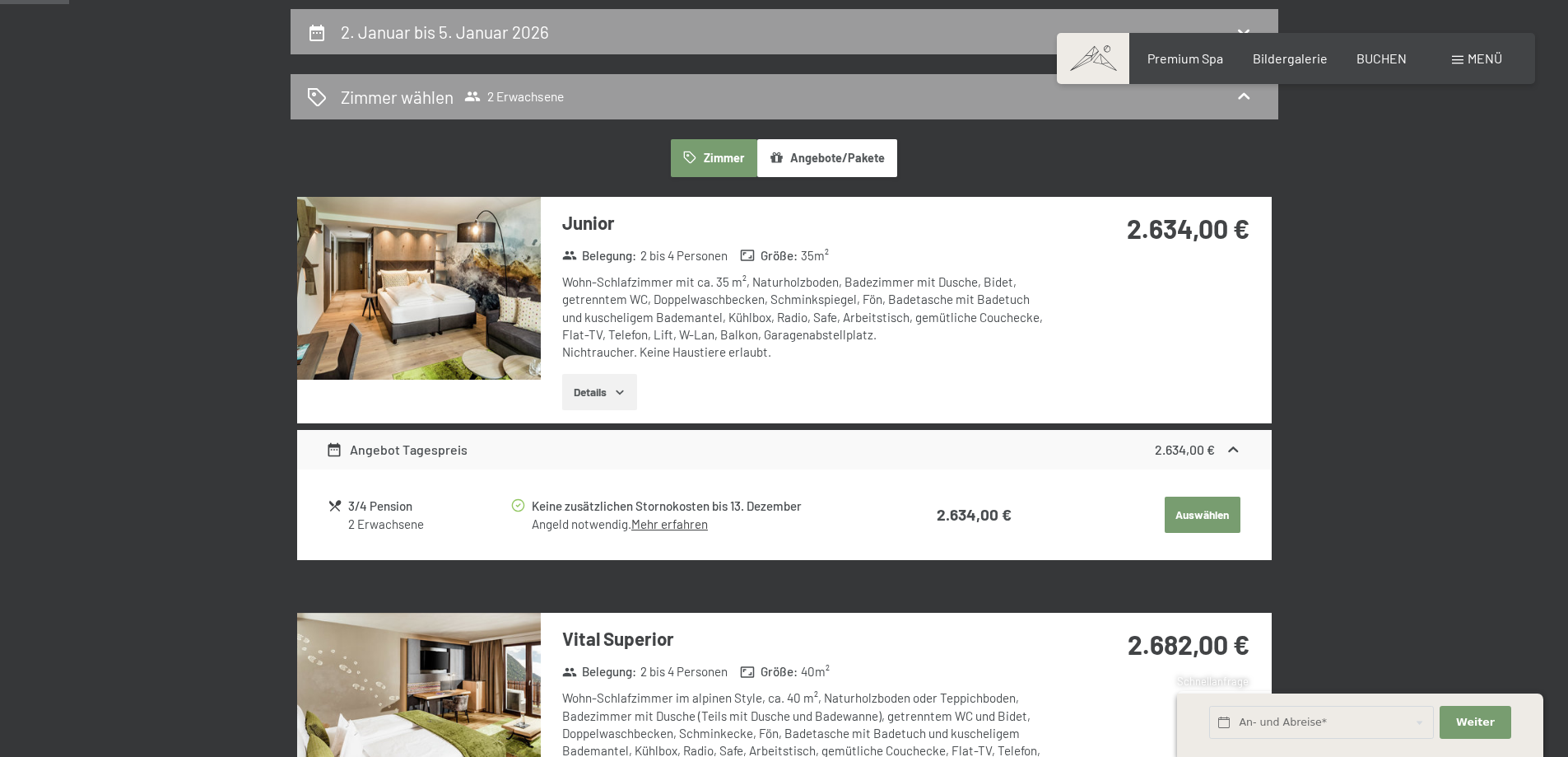
scroll to position [494, 0]
